Goal: Information Seeking & Learning: Learn about a topic

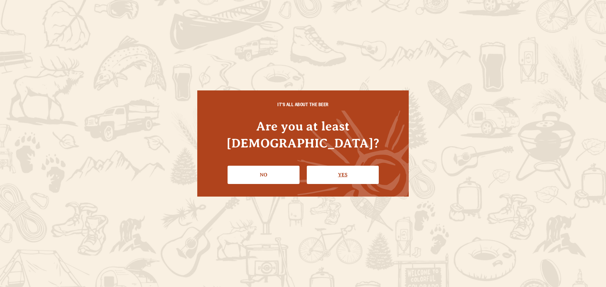
click at [374, 172] on link "Yes" at bounding box center [343, 175] width 72 height 18
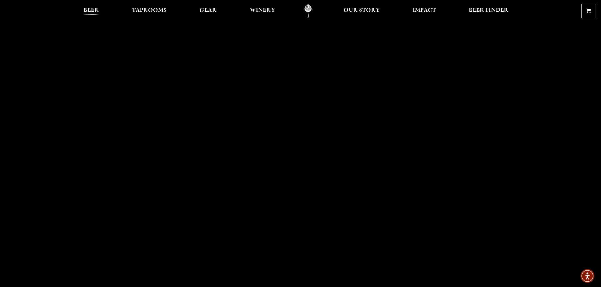
click at [93, 8] on span "Beer" at bounding box center [91, 10] width 15 height 5
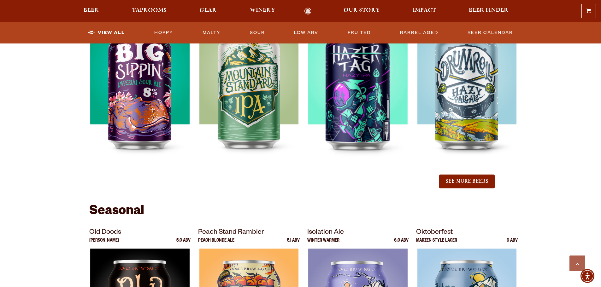
scroll to position [726, 0]
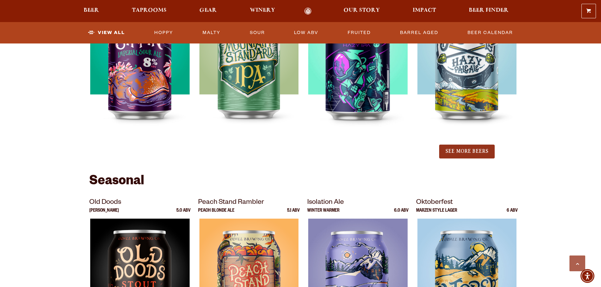
click at [458, 156] on button "See More Beers" at bounding box center [467, 152] width 56 height 14
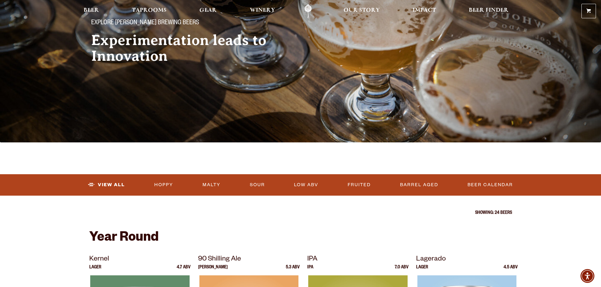
scroll to position [126, 0]
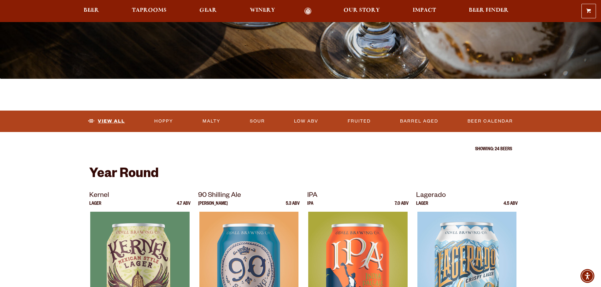
click at [118, 126] on link "View All" at bounding box center [106, 121] width 42 height 15
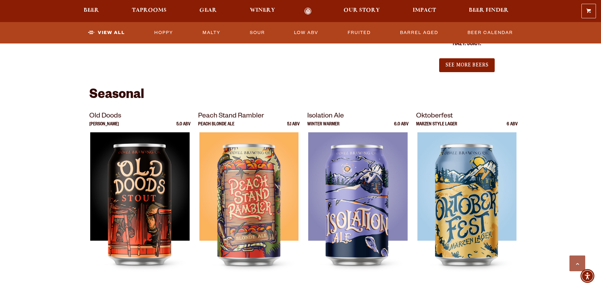
scroll to position [726, 0]
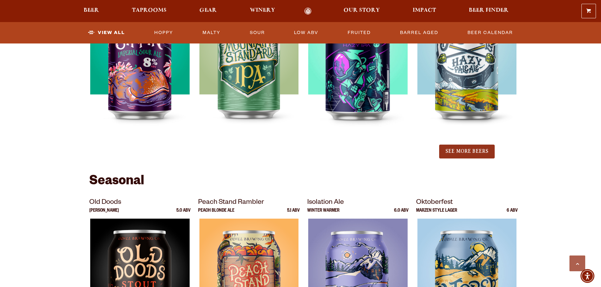
click at [473, 151] on button "See More Beers" at bounding box center [467, 152] width 56 height 14
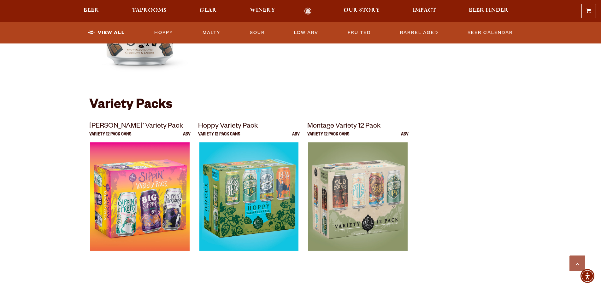
scroll to position [1483, 0]
